Goal: Register for event/course

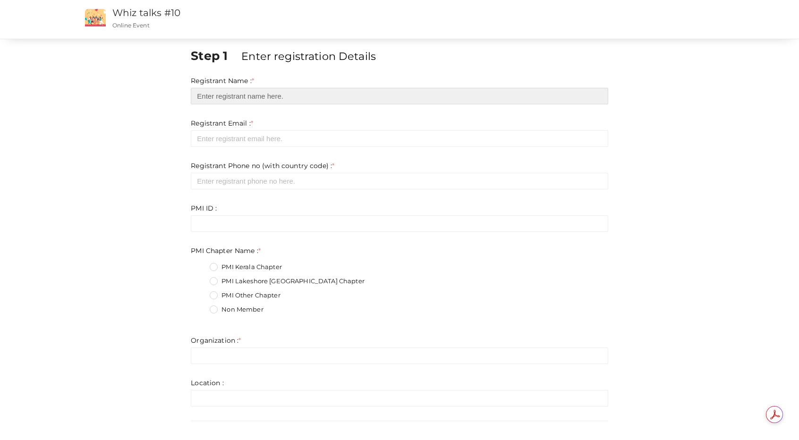
click at [198, 97] on input "text" at bounding box center [399, 96] width 417 height 17
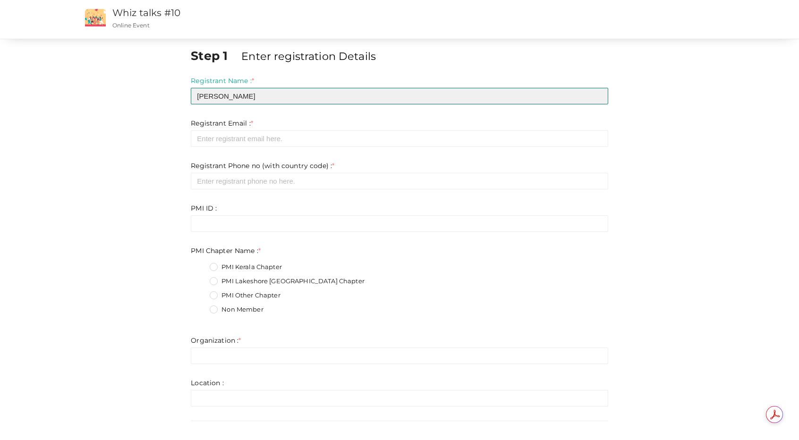
type input "[PERSON_NAME]"
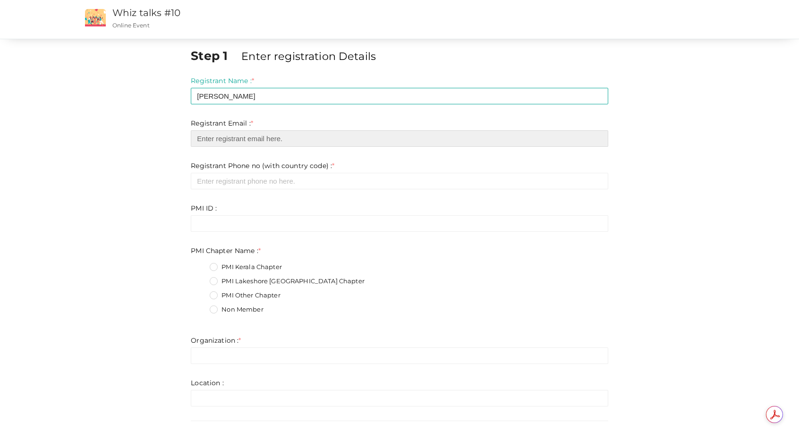
click at [199, 139] on input "email" at bounding box center [399, 138] width 417 height 17
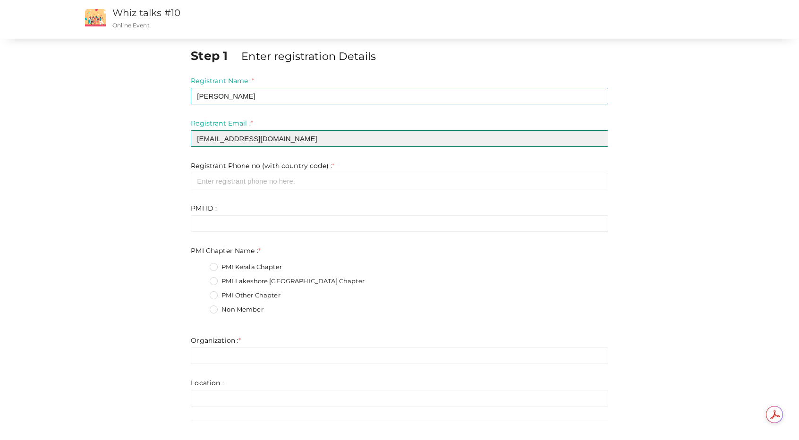
type input "[EMAIL_ADDRESS][DOMAIN_NAME]"
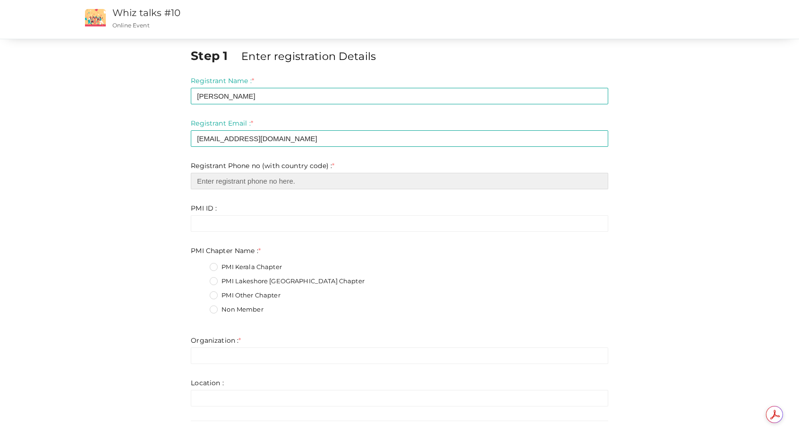
click at [198, 181] on input "number" at bounding box center [399, 181] width 417 height 17
type input "0016476417060"
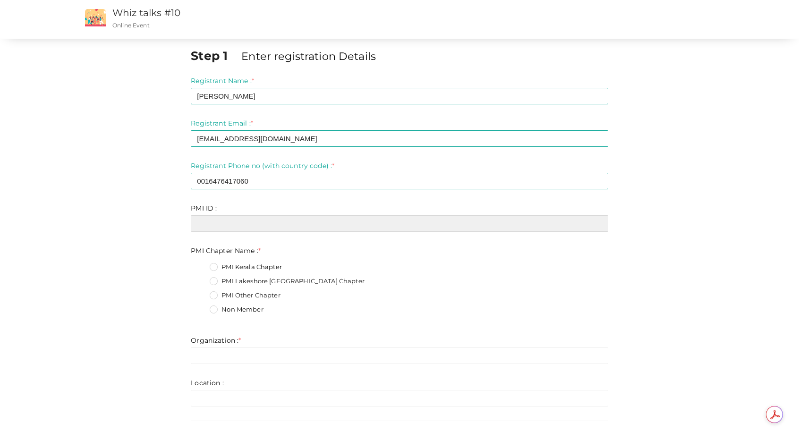
click at [203, 226] on input "text" at bounding box center [399, 223] width 417 height 17
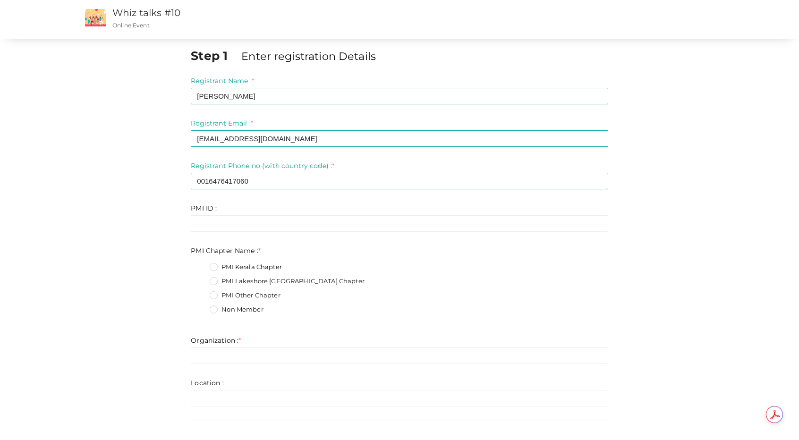
click at [214, 281] on label "PMI Lakeshore [GEOGRAPHIC_DATA] Chapter" at bounding box center [287, 281] width 154 height 9
click at [200, 279] on Name\+1 "PMI Lakeshore [GEOGRAPHIC_DATA] Chapter" at bounding box center [200, 279] width 0 height 0
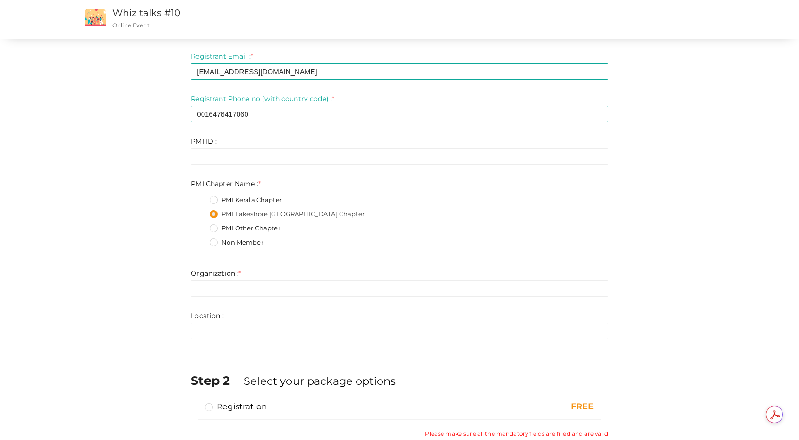
scroll to position [94, 0]
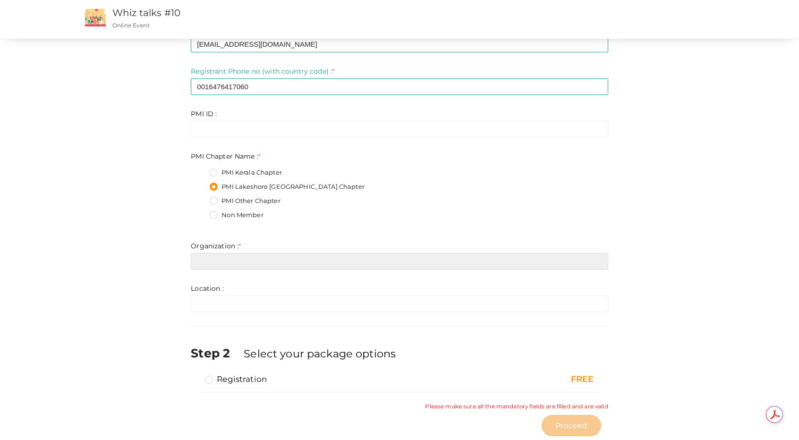
click at [200, 260] on input "text" at bounding box center [399, 261] width 417 height 17
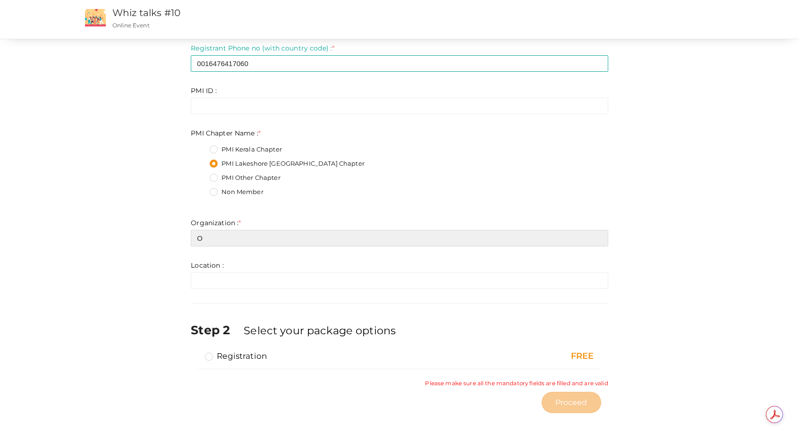
scroll to position [110, 0]
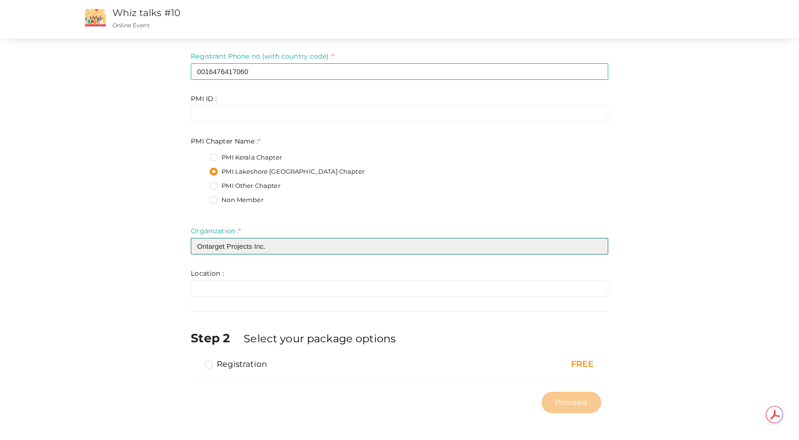
type input "Ontarget Projects Inc."
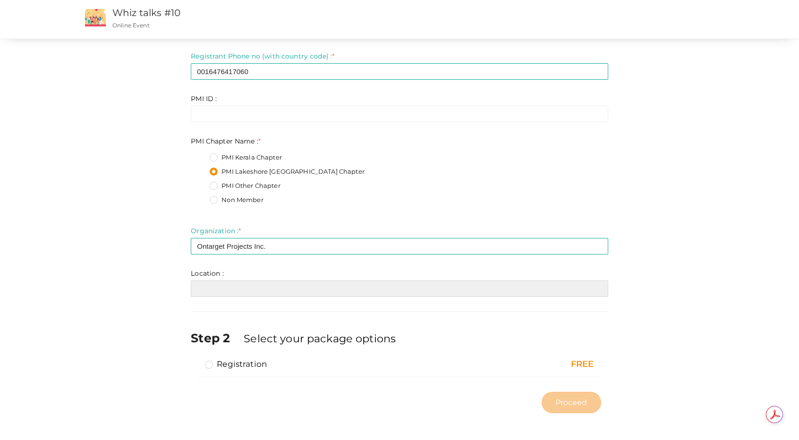
click at [200, 288] on input "text" at bounding box center [399, 288] width 417 height 17
click at [227, 289] on input "Mississaiga," at bounding box center [399, 288] width 417 height 17
click at [248, 290] on input "[GEOGRAPHIC_DATA]," at bounding box center [399, 288] width 417 height 17
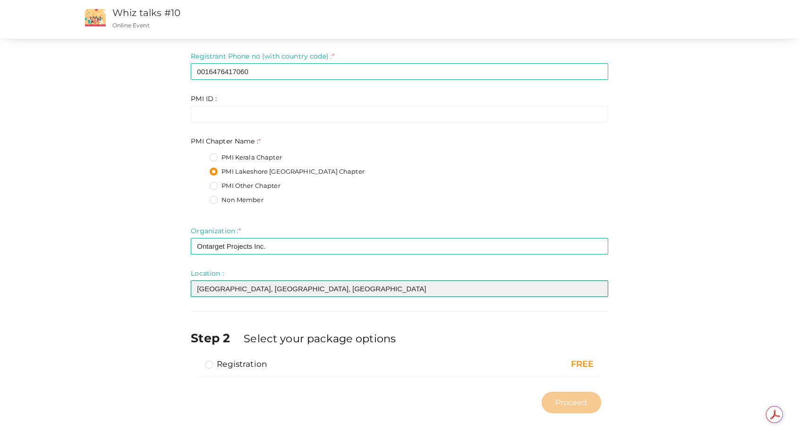
type input "[GEOGRAPHIC_DATA], [GEOGRAPHIC_DATA], [GEOGRAPHIC_DATA]"
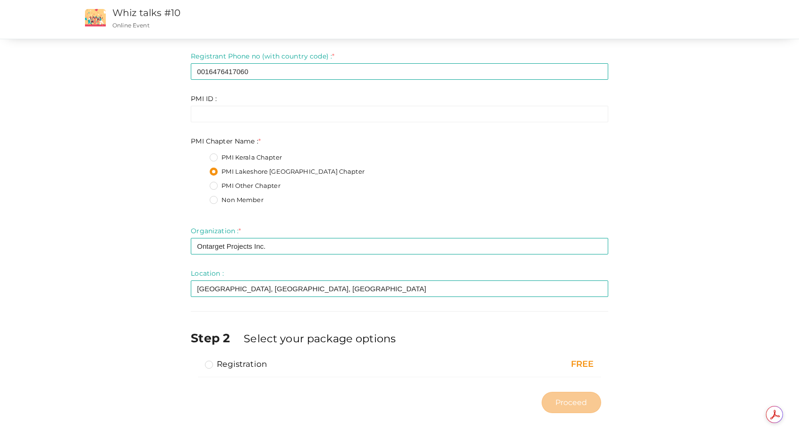
click at [209, 363] on label "Registration" at bounding box center [236, 363] width 62 height 11
click at [195, 360] on input "Registration" at bounding box center [195, 360] width 0 height 0
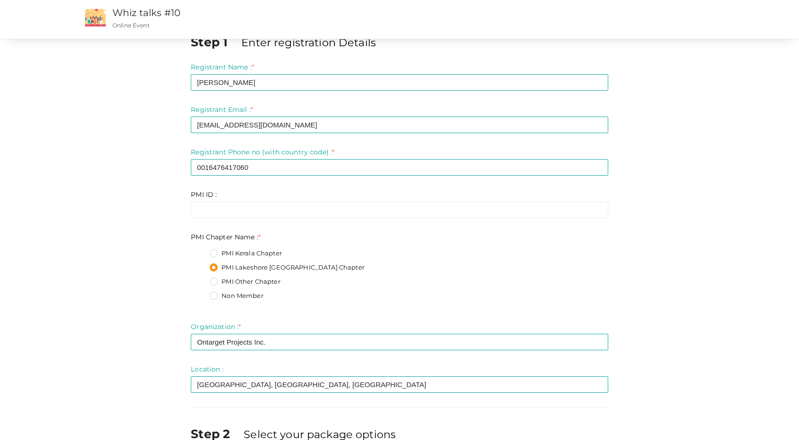
scroll to position [0, 0]
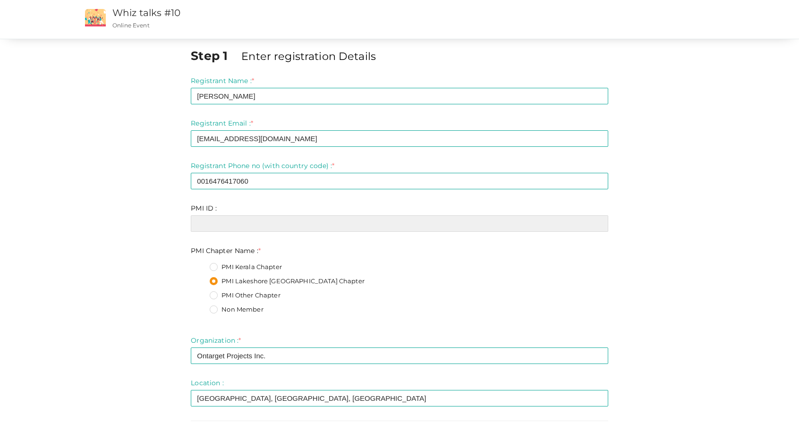
click at [204, 225] on input "text" at bounding box center [399, 223] width 417 height 17
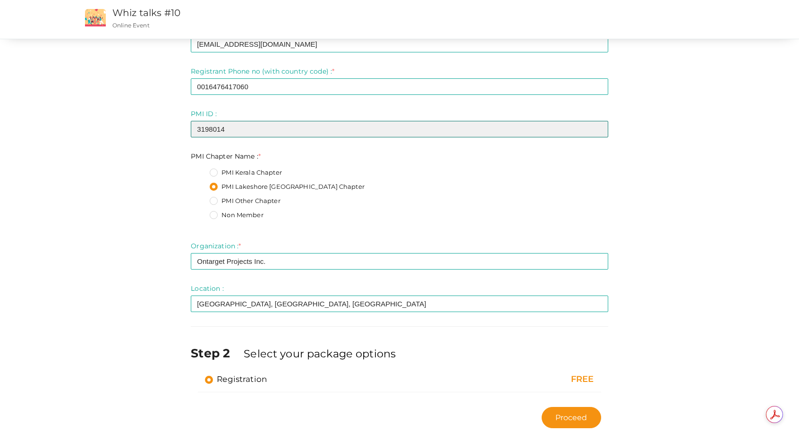
scroll to position [110, 0]
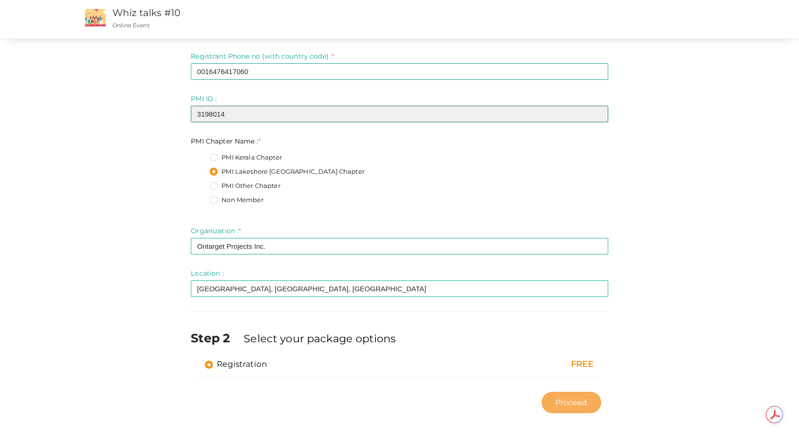
type input "3198014"
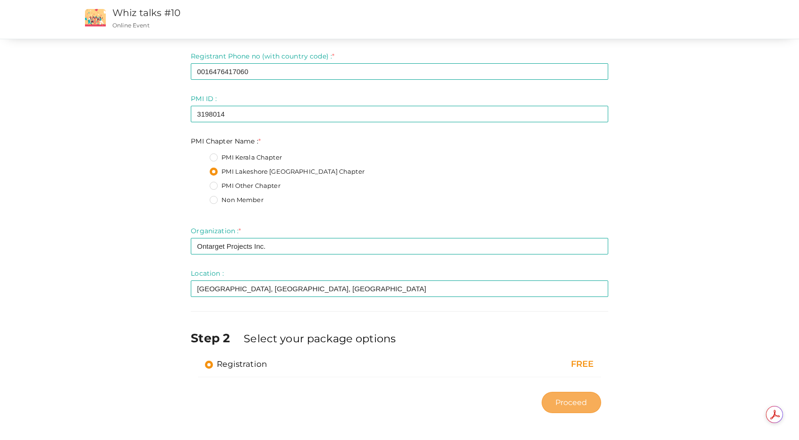
click at [570, 402] on span "Proceed" at bounding box center [571, 402] width 32 height 11
